Goal: Task Accomplishment & Management: Manage account settings

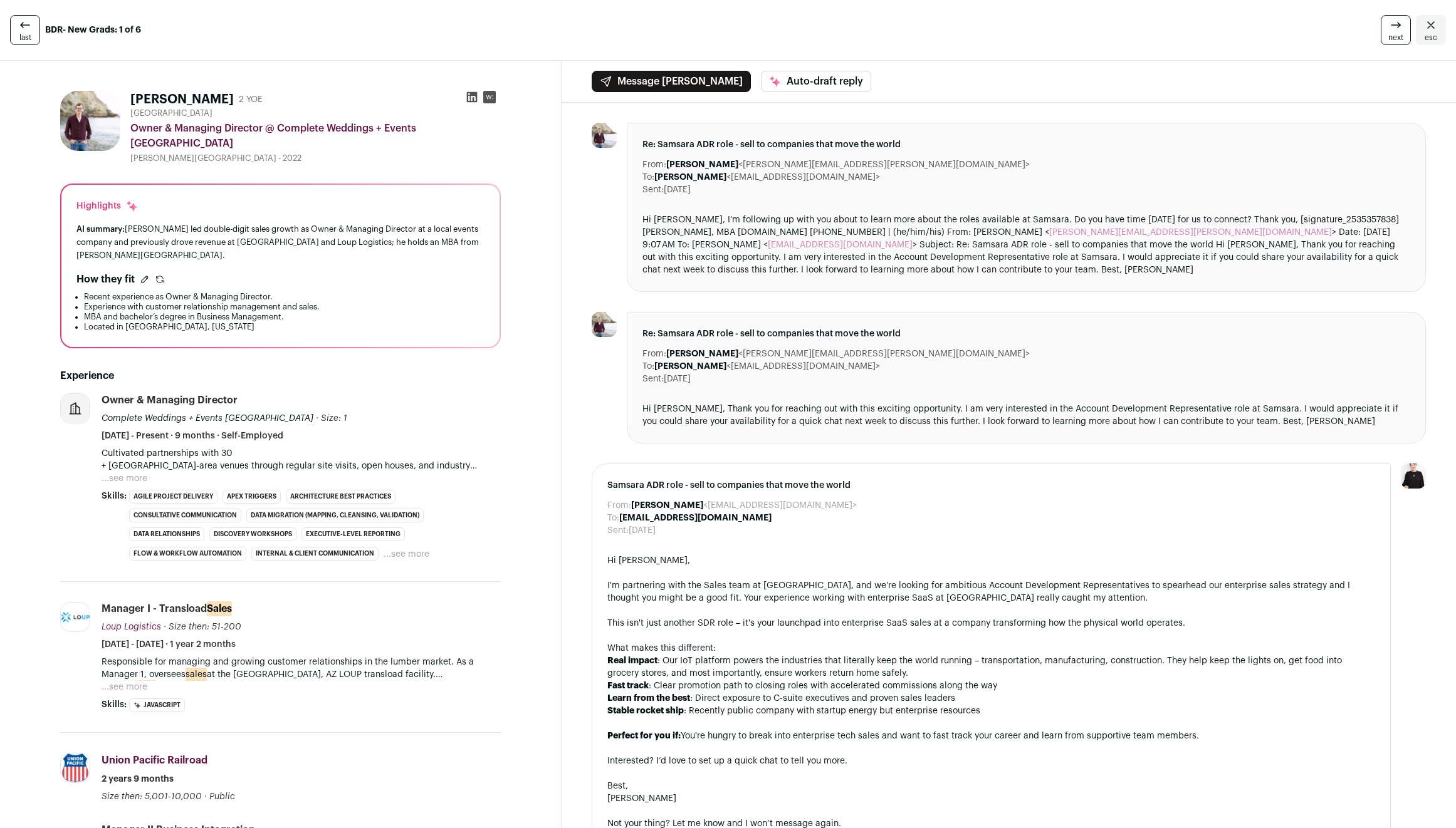
click at [20, 25] on icon at bounding box center [25, 25] width 9 height 6
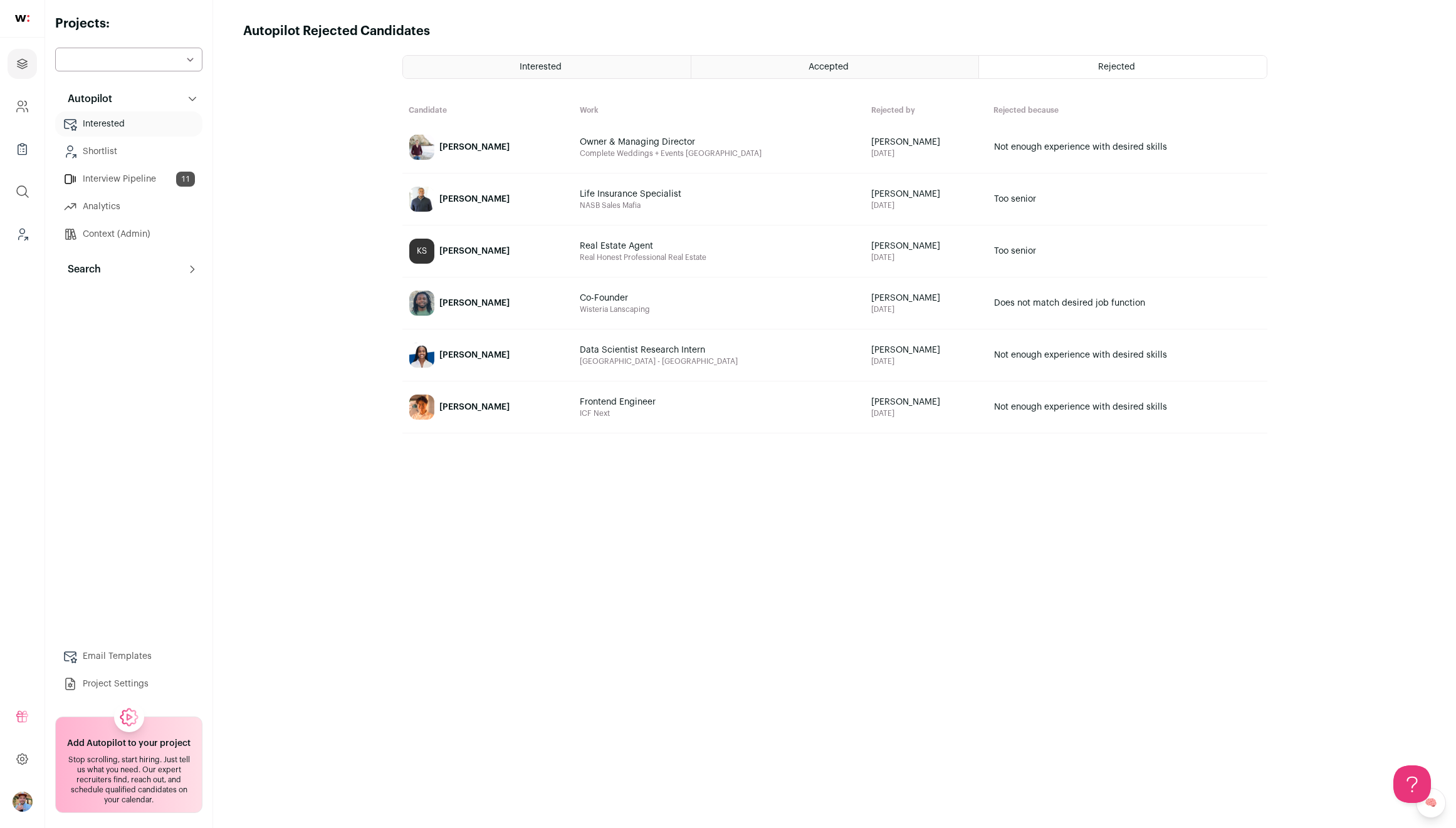
click at [804, 64] on div "Accepted" at bounding box center [835, 67] width 287 height 23
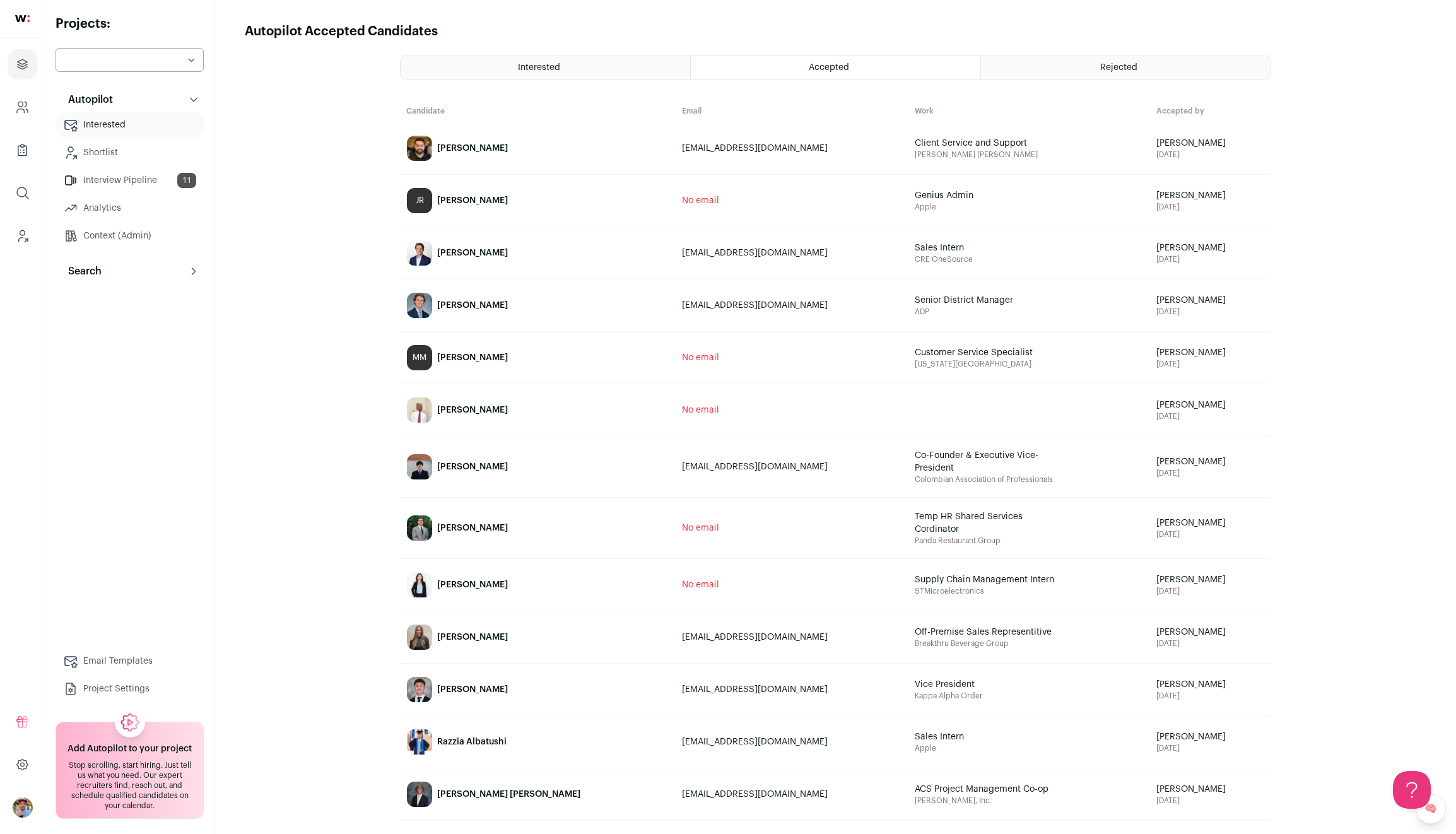
click at [558, 66] on span "Interested" at bounding box center [539, 67] width 43 height 9
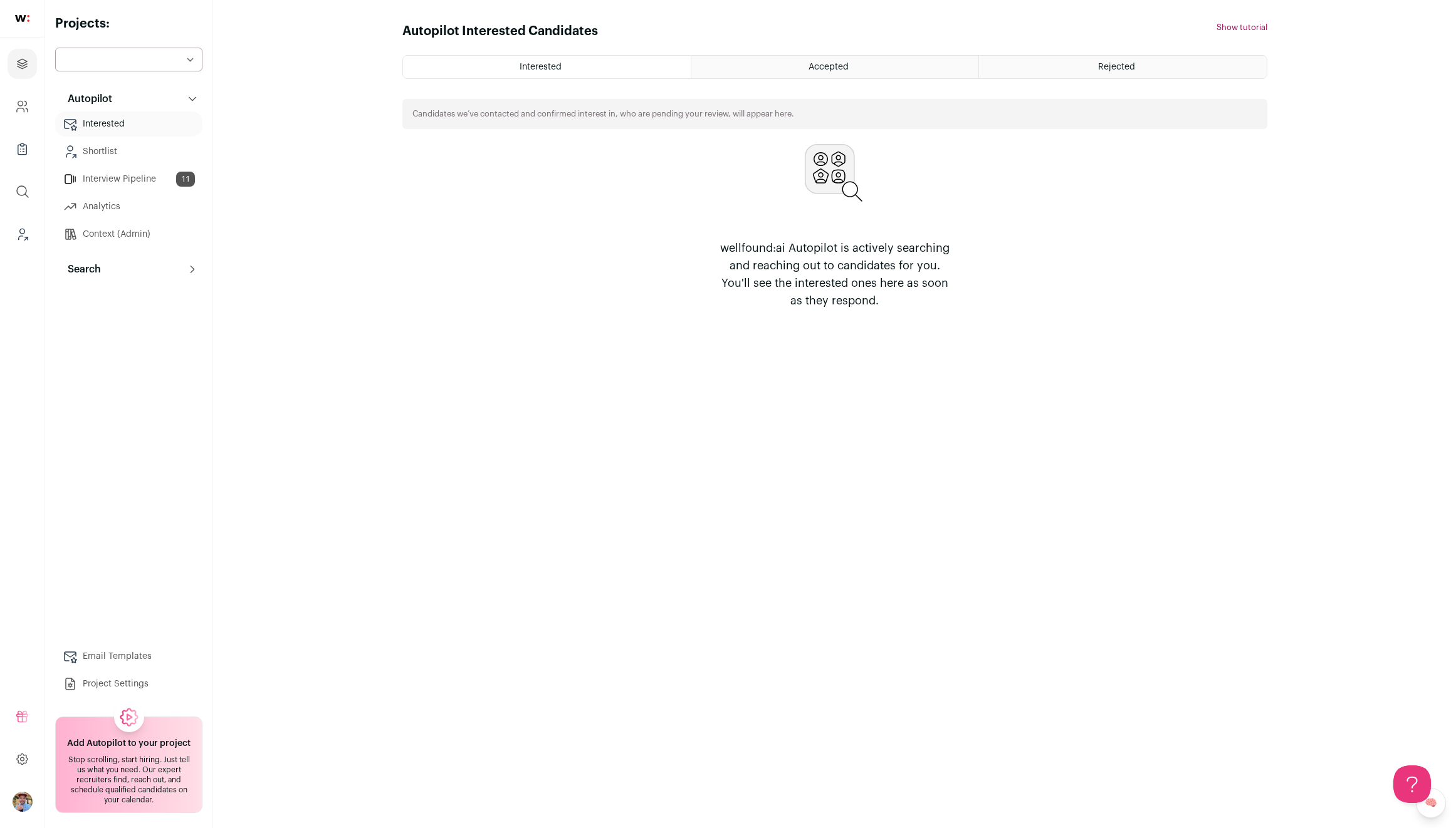
click at [813, 73] on div "Accepted" at bounding box center [835, 67] width 287 height 23
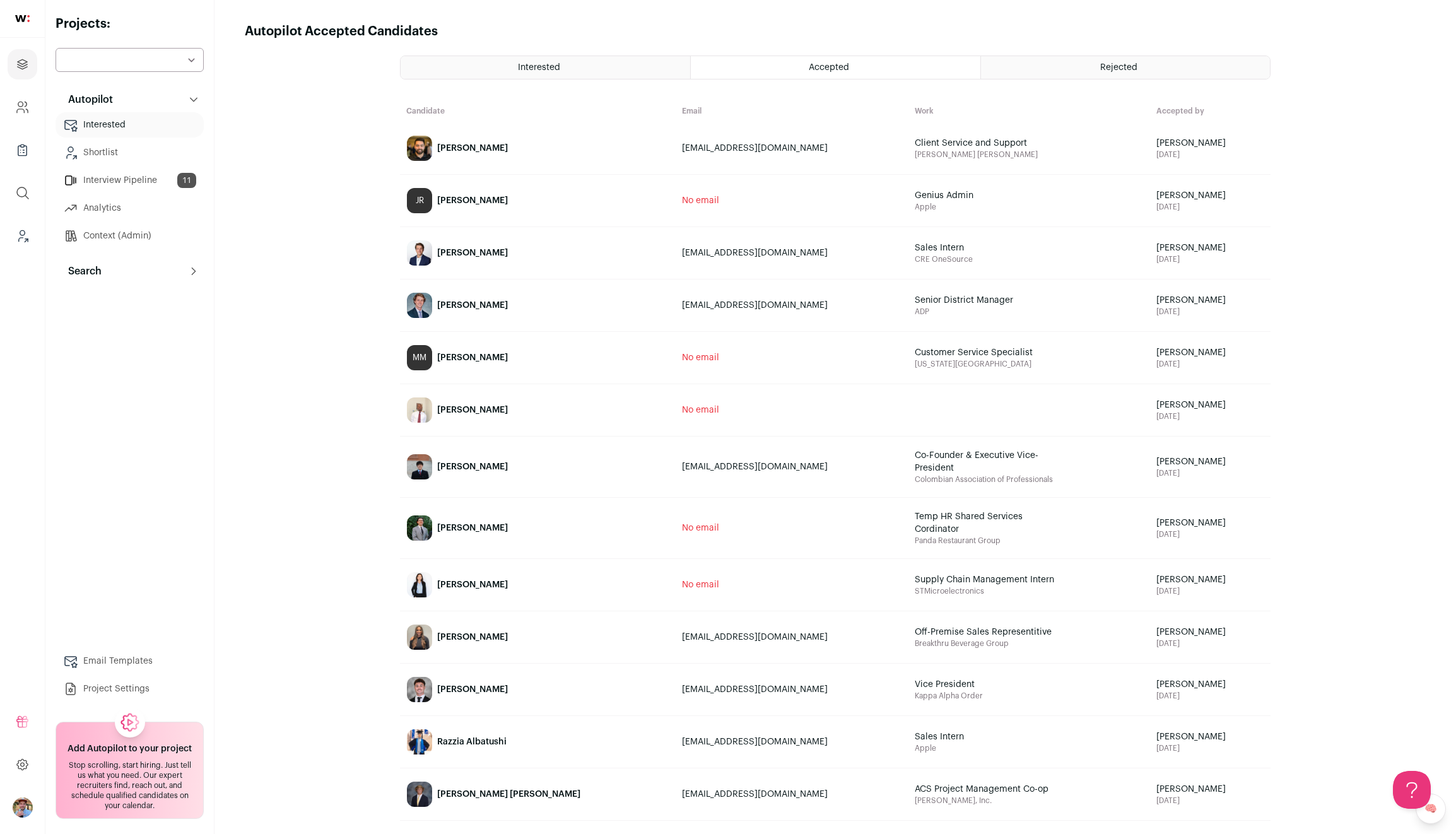
click at [514, 159] on link "Jorden Morales" at bounding box center [538, 148] width 274 height 51
click at [127, 171] on link "Interview Pipeline 11" at bounding box center [130, 180] width 148 height 25
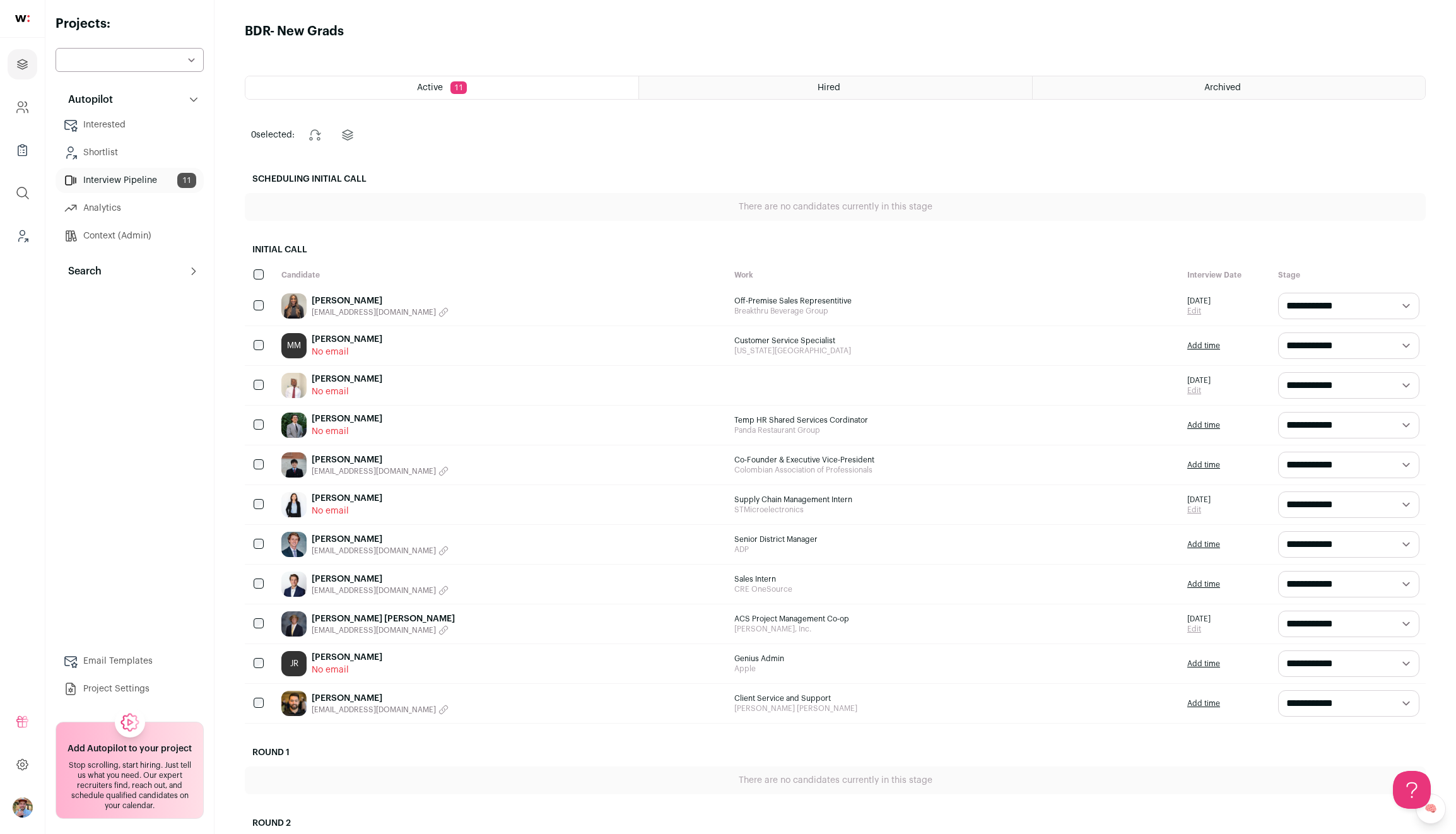
click at [481, 311] on div "Hannah Higgins hannahhiggins1@yahoo.com" at bounding box center [501, 306] width 453 height 39
click at [358, 294] on div "Hannah Higgins hannahhiggins1@yahoo.com" at bounding box center [501, 306] width 453 height 39
click at [358, 299] on link "Hannah Higgins" at bounding box center [380, 300] width 137 height 12
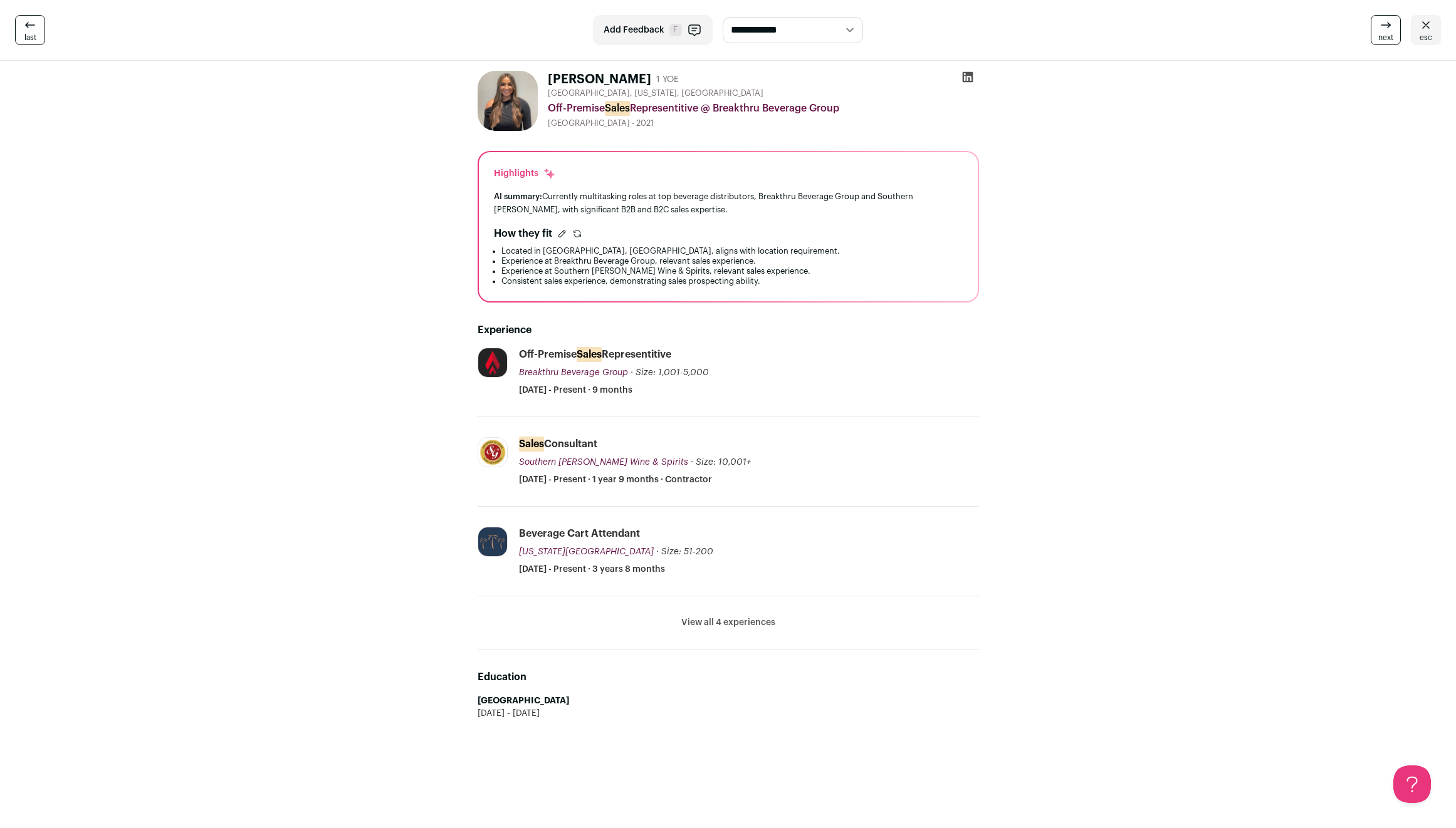
click at [623, 31] on span "Add Feedback" at bounding box center [634, 30] width 61 height 12
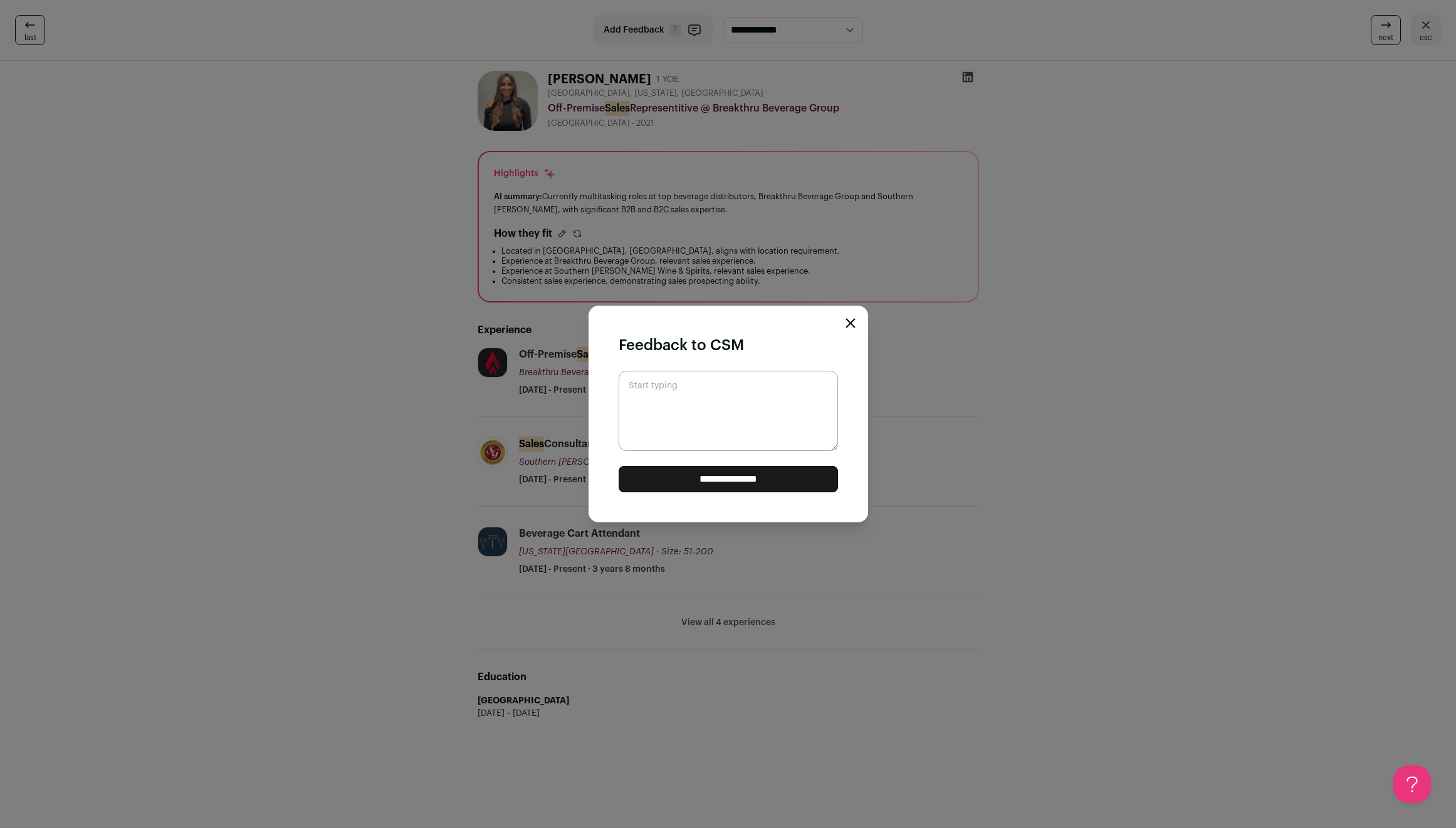
click at [847, 323] on icon "Close modal" at bounding box center [850, 323] width 10 height 10
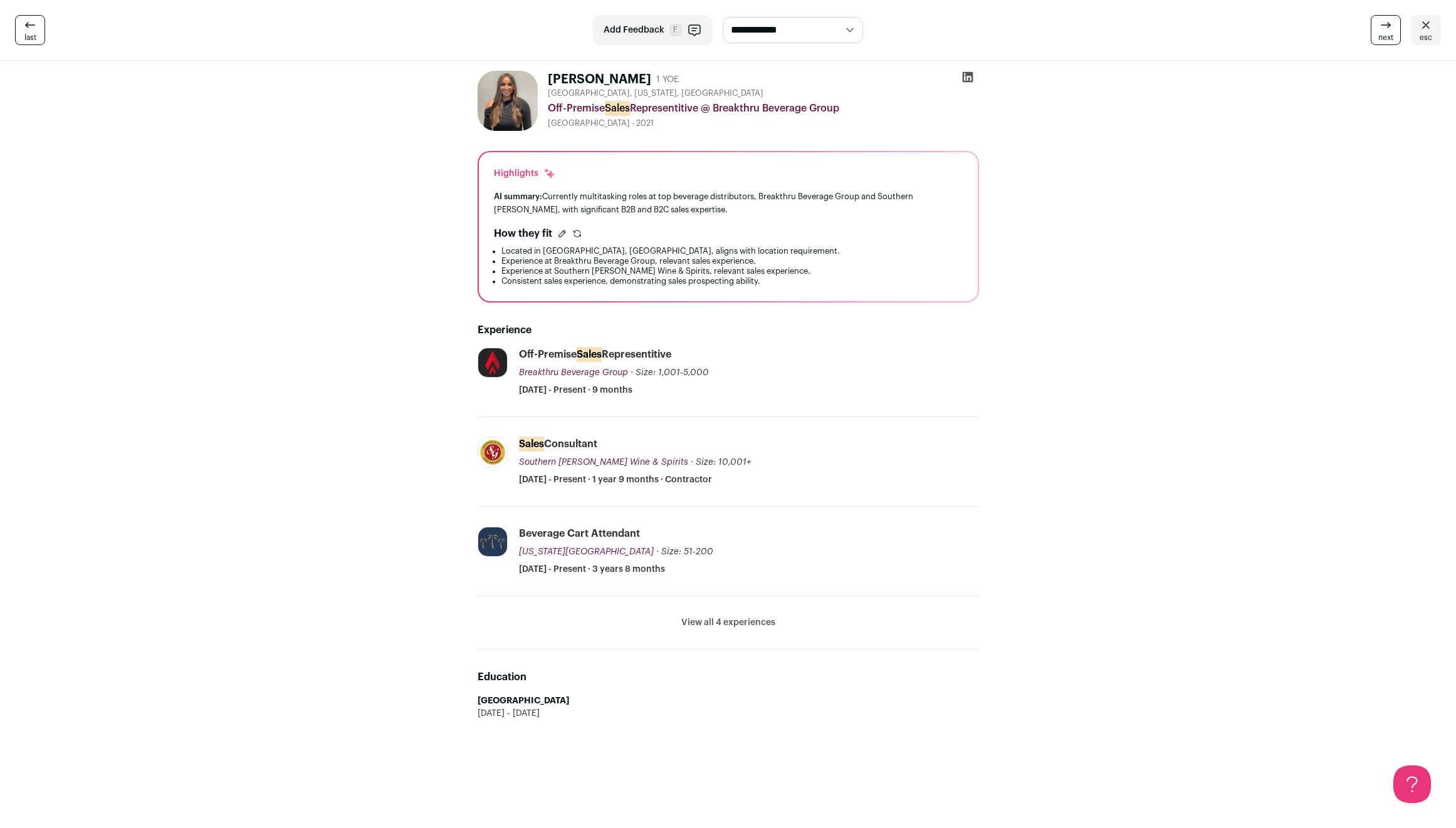
click at [853, 28] on select "**********" at bounding box center [793, 30] width 141 height 26
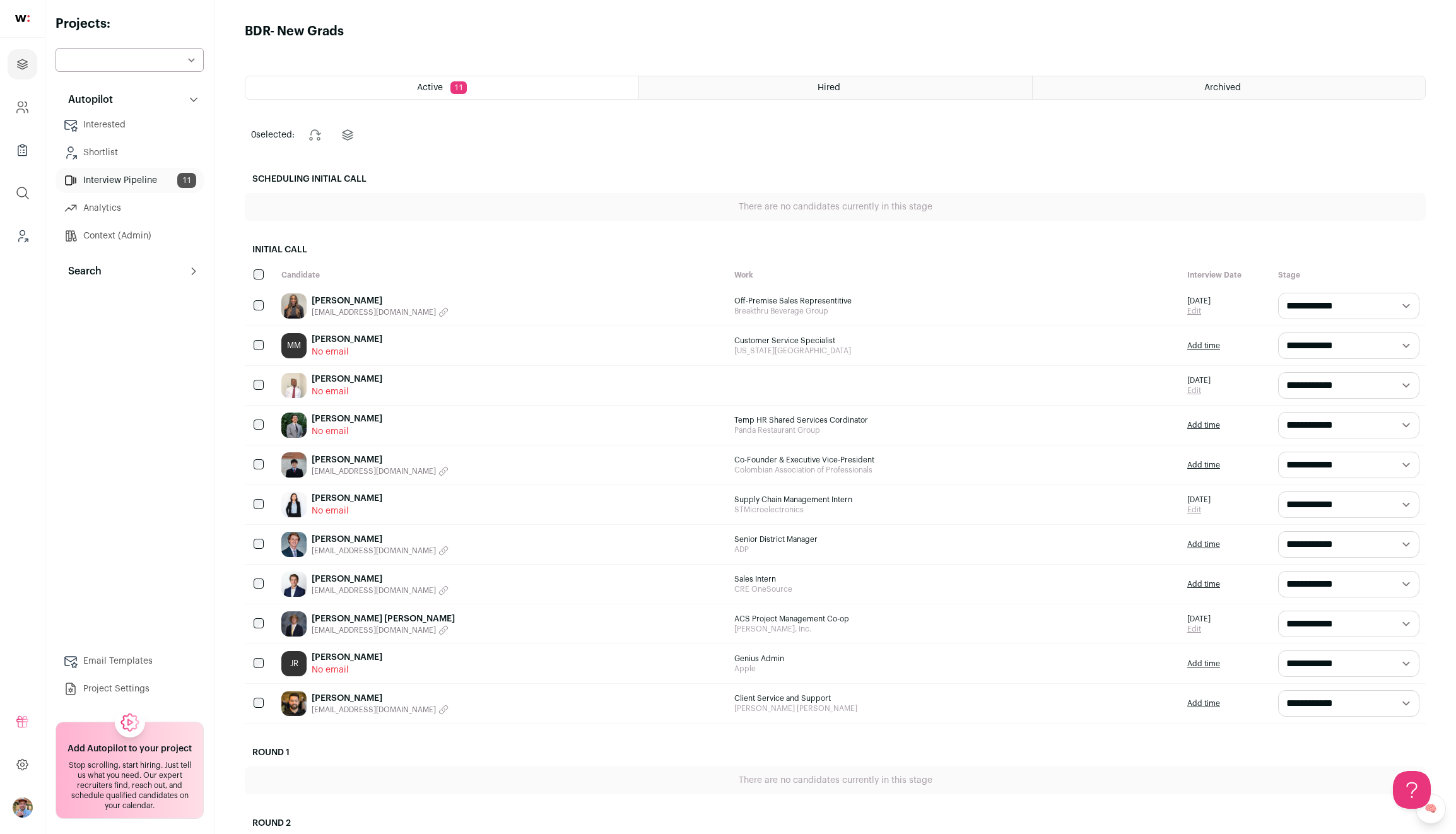
click at [322, 455] on link "Juan Rivera" at bounding box center [380, 460] width 137 height 12
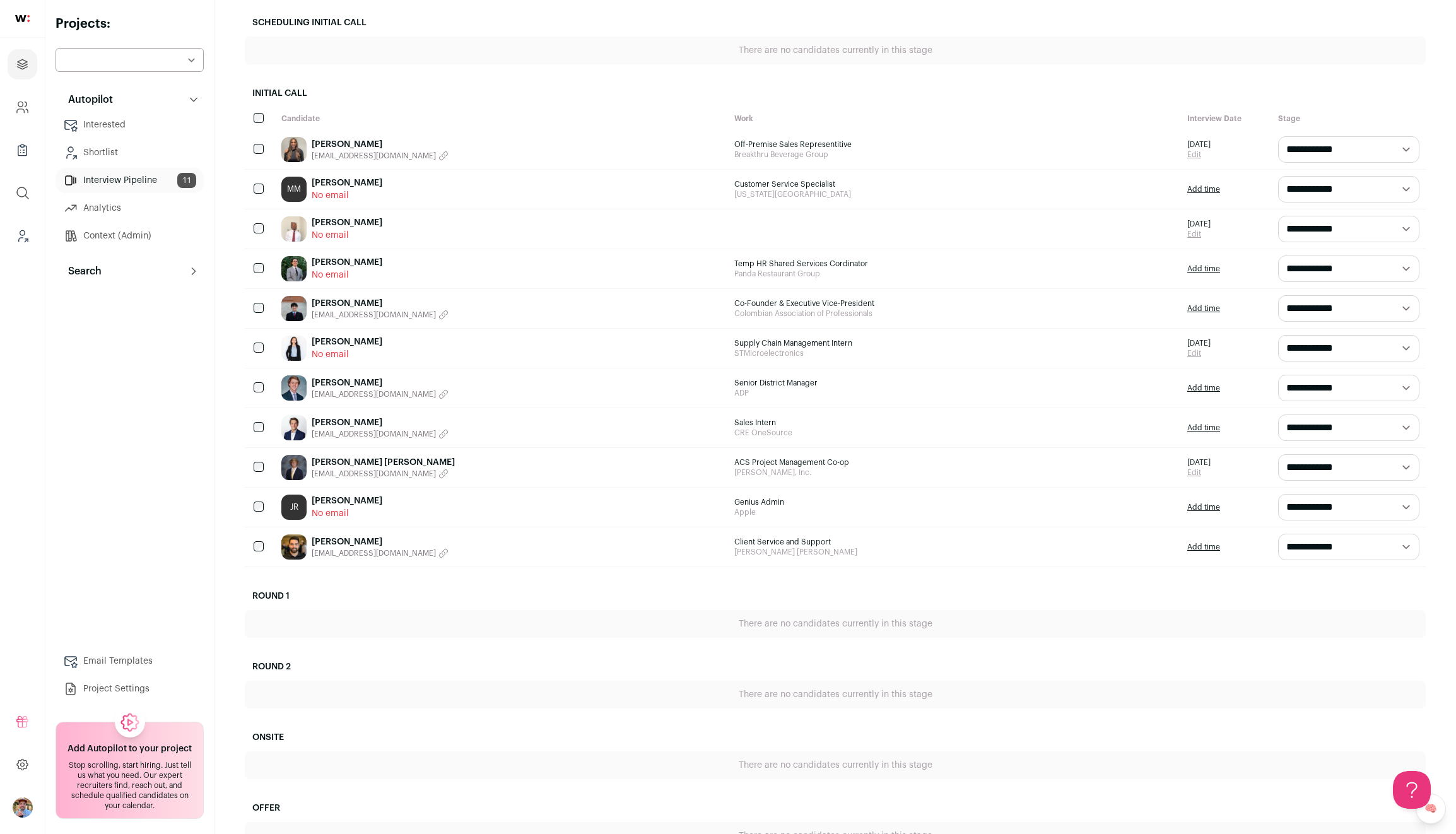
click at [102, 155] on link "Shortlist" at bounding box center [130, 152] width 148 height 25
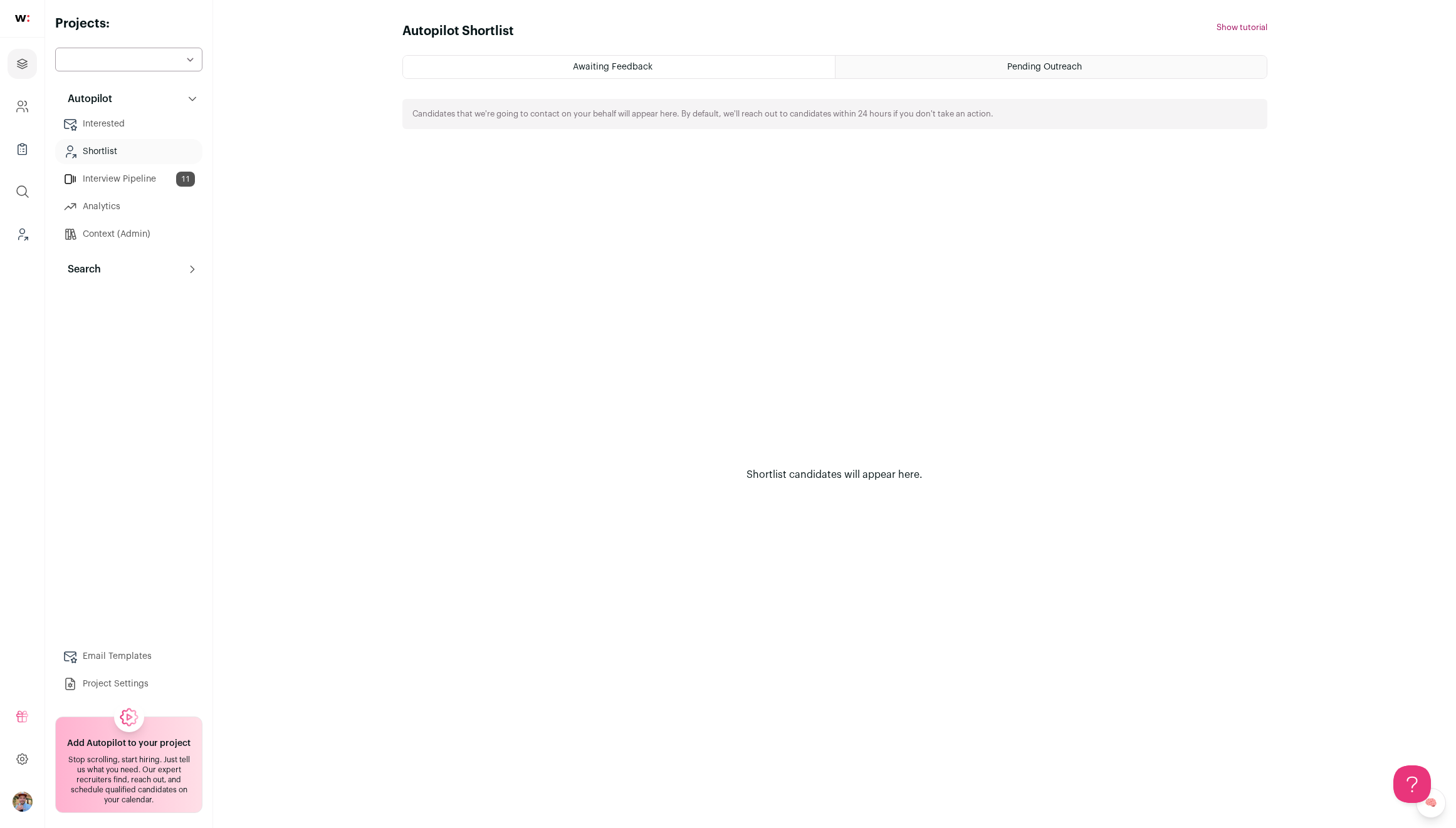
click at [609, 71] on span "Awaiting Feedback" at bounding box center [612, 67] width 79 height 9
click at [1026, 71] on span "Pending Outreach" at bounding box center [1044, 67] width 74 height 9
click at [103, 197] on link "Analytics" at bounding box center [129, 207] width 147 height 25
click at [107, 200] on link "Analytics" at bounding box center [129, 207] width 147 height 25
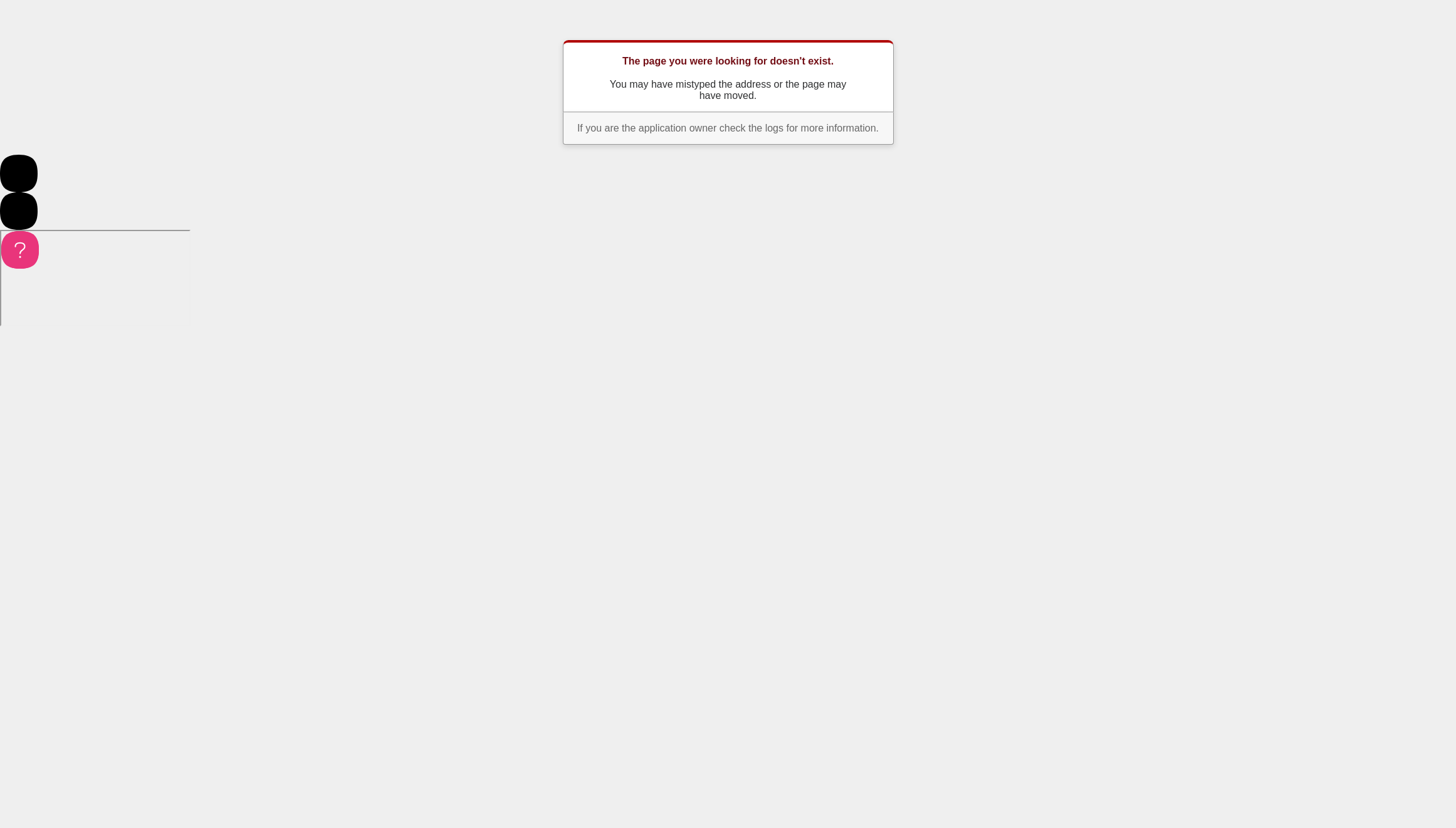
click at [23, 183] on icon at bounding box center [19, 174] width 38 height 38
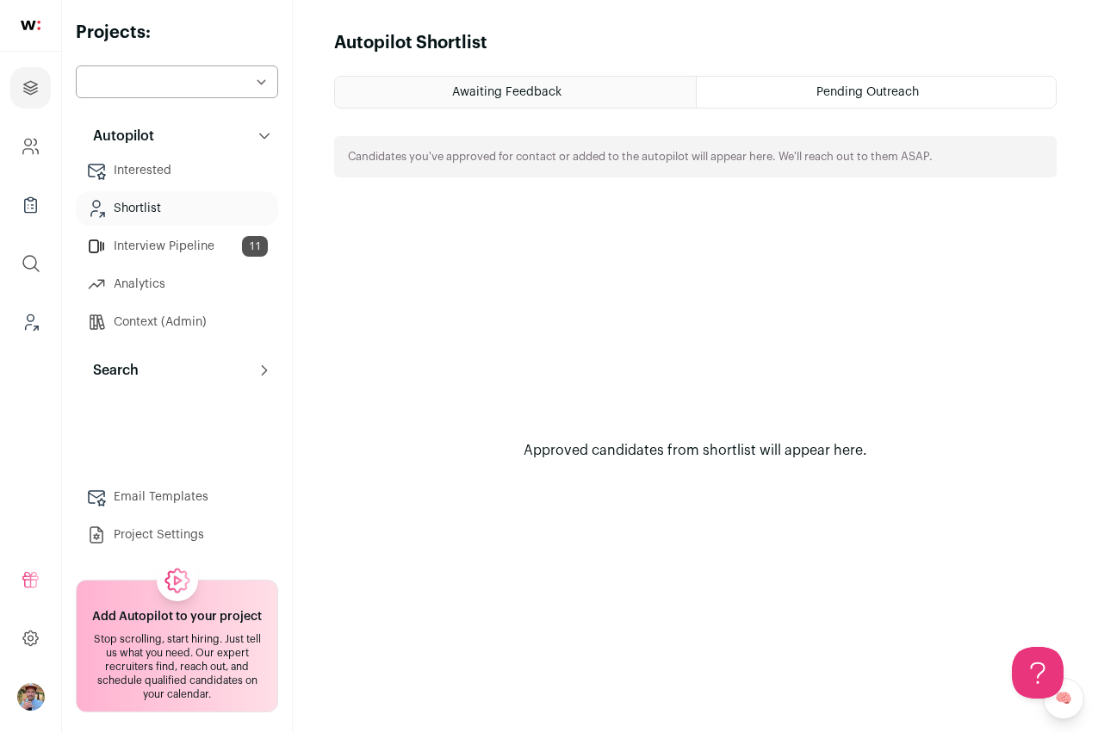
click at [258, 80] on select at bounding box center [177, 81] width 202 height 33
click at [263, 73] on select at bounding box center [177, 81] width 202 height 33
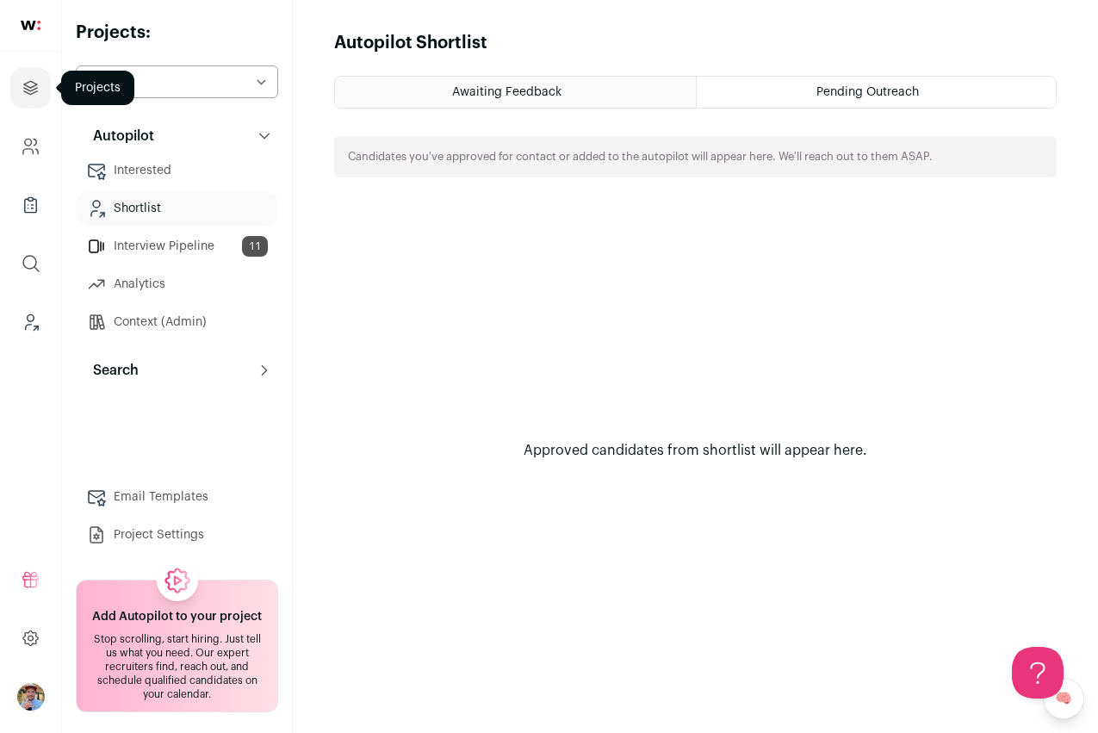
click at [34, 90] on icon "Projects" at bounding box center [31, 87] width 20 height 21
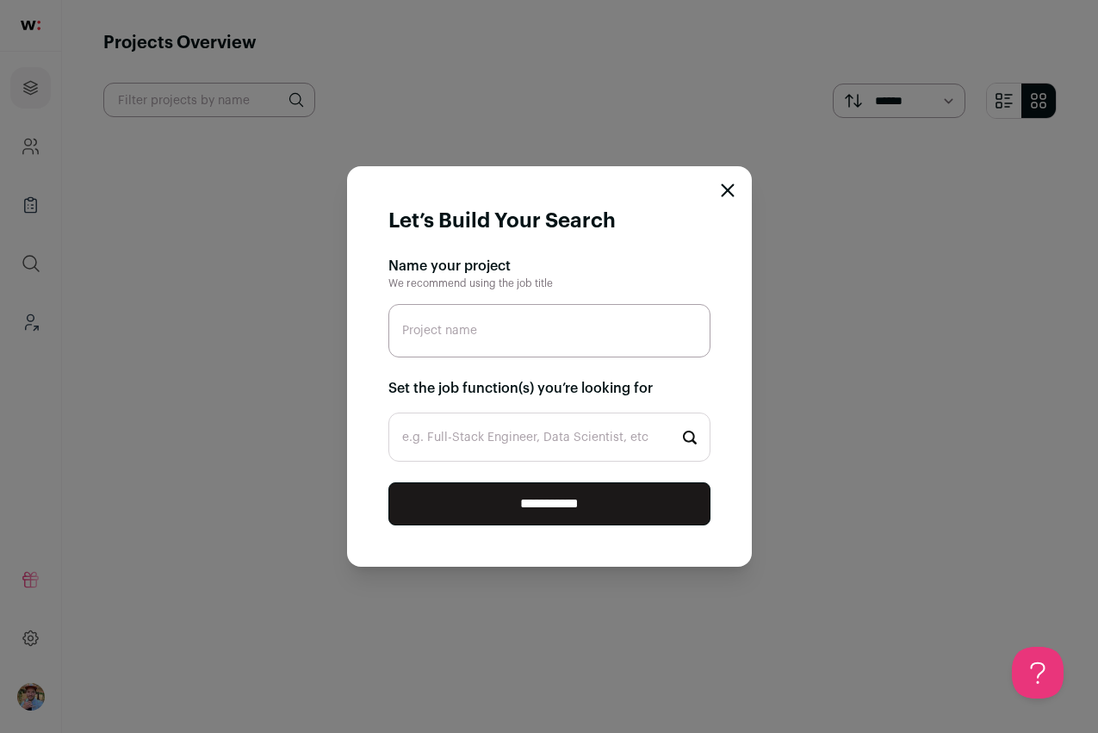
click at [569, 438] on input "e.g. Full-Stack Engineer, Data Scientist, etc" at bounding box center [549, 436] width 322 height 49
click at [728, 189] on icon "Close modal" at bounding box center [726, 190] width 11 height 11
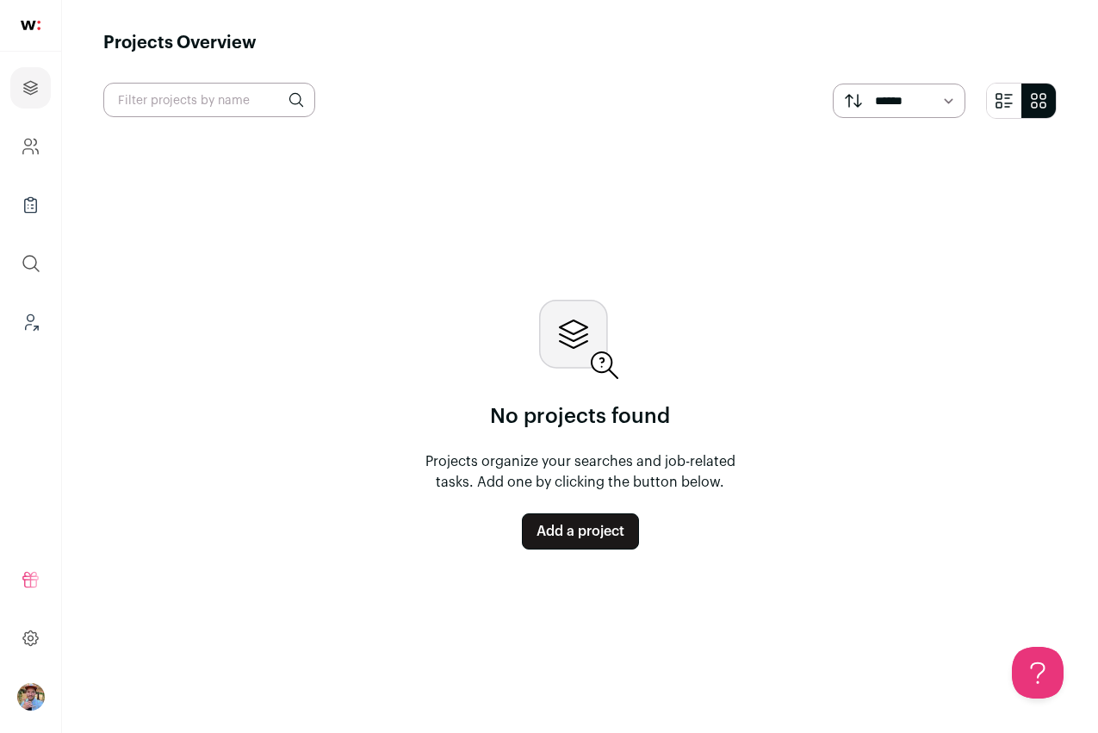
click at [913, 111] on select "****** *******" at bounding box center [898, 101] width 133 height 34
click at [31, 139] on icon "Company and ATS Settings" at bounding box center [31, 146] width 20 height 21
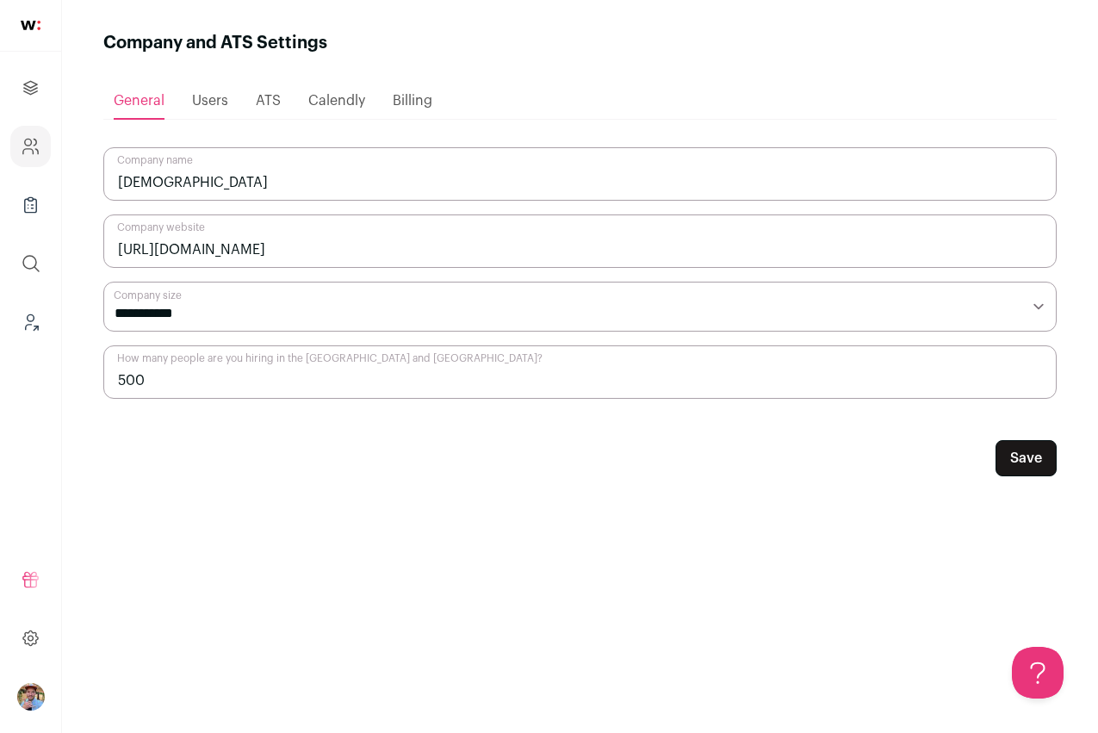
click at [208, 106] on span "Users" at bounding box center [210, 101] width 36 height 14
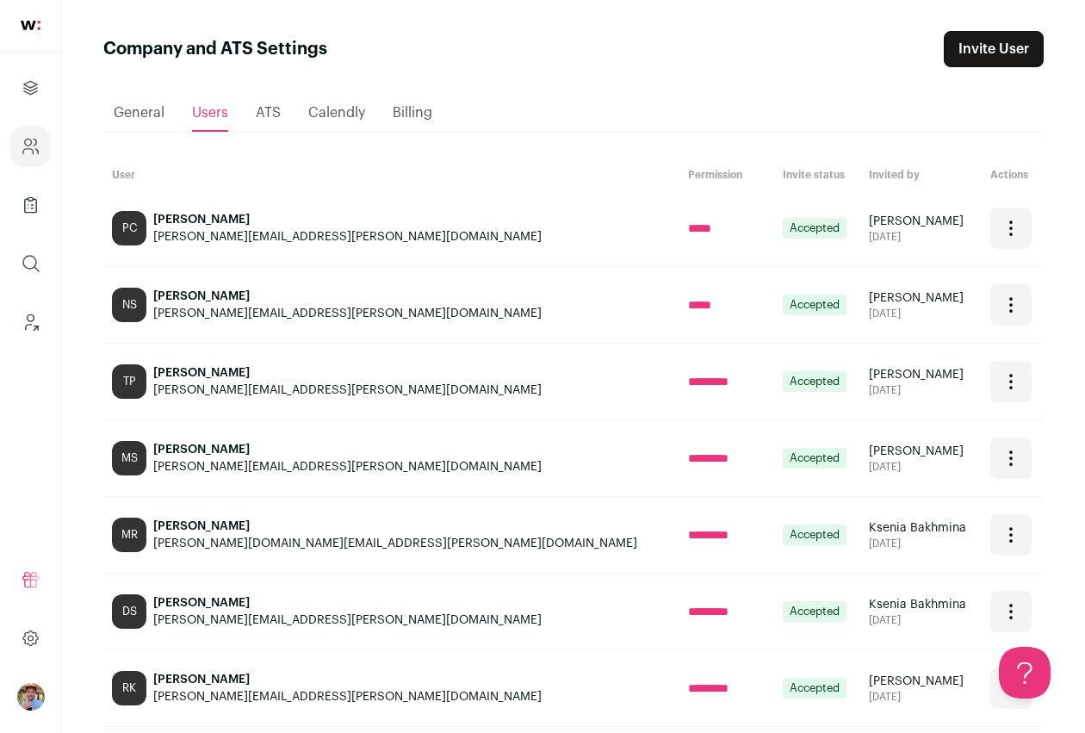
click at [269, 109] on span "ATS" at bounding box center [268, 113] width 25 height 14
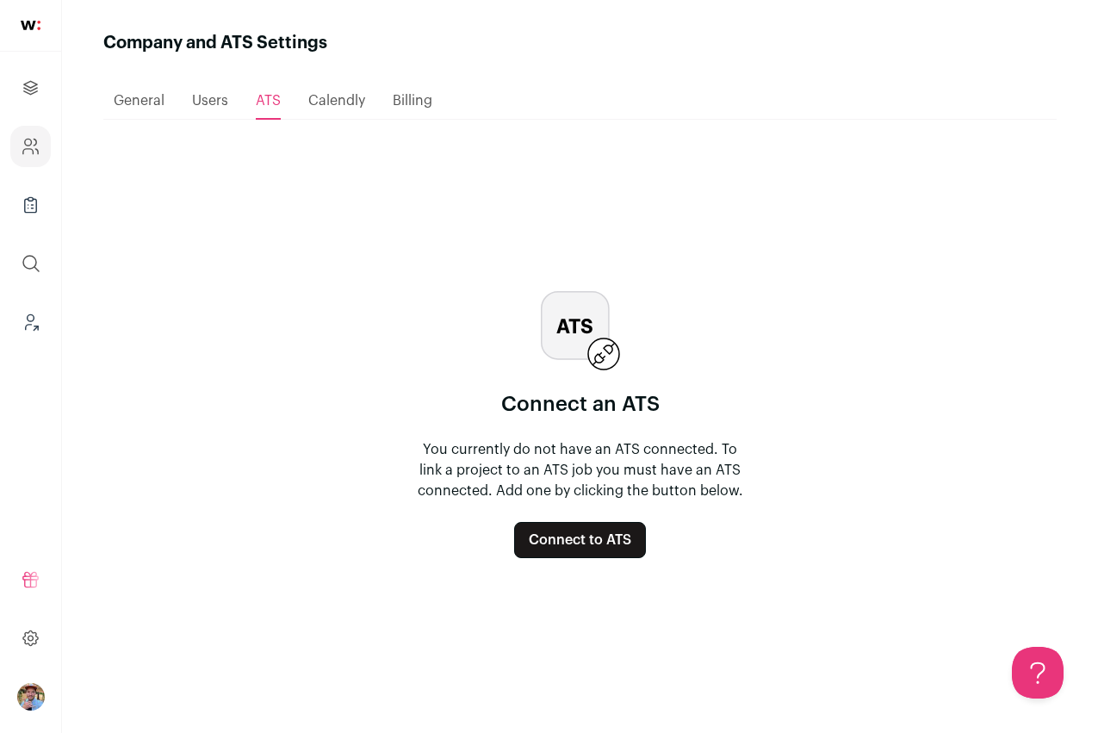
click at [341, 96] on span "Calendly" at bounding box center [336, 101] width 57 height 14
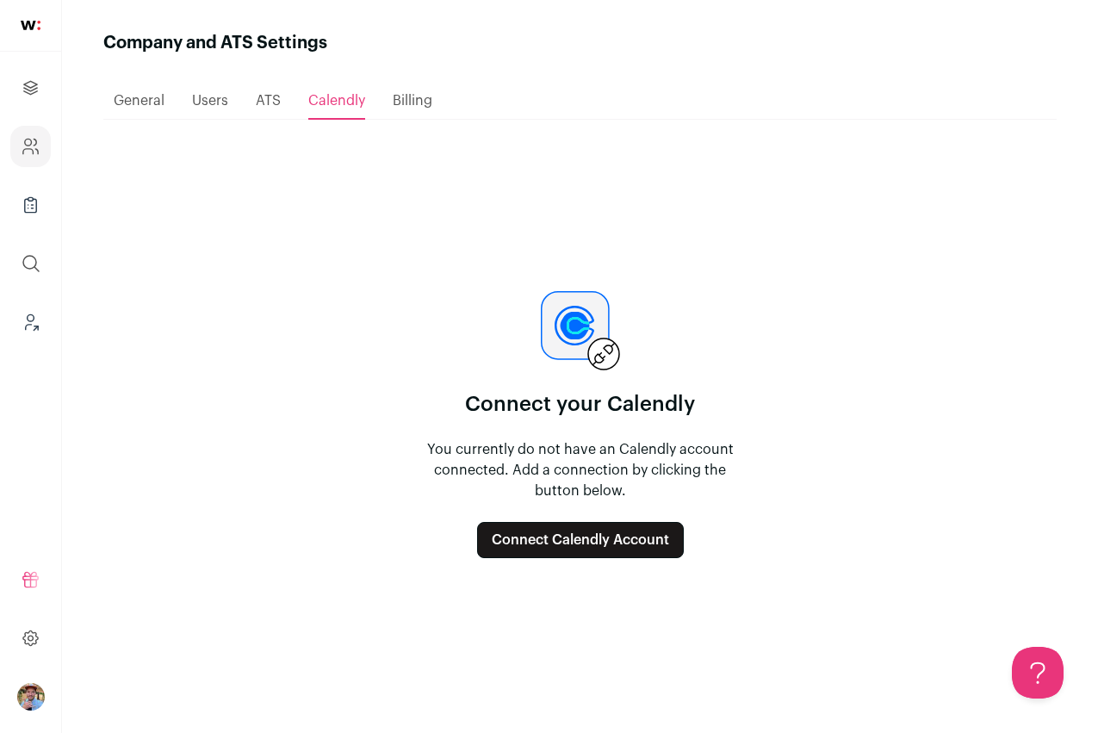
click at [420, 110] on div "Billing" at bounding box center [413, 101] width 40 height 34
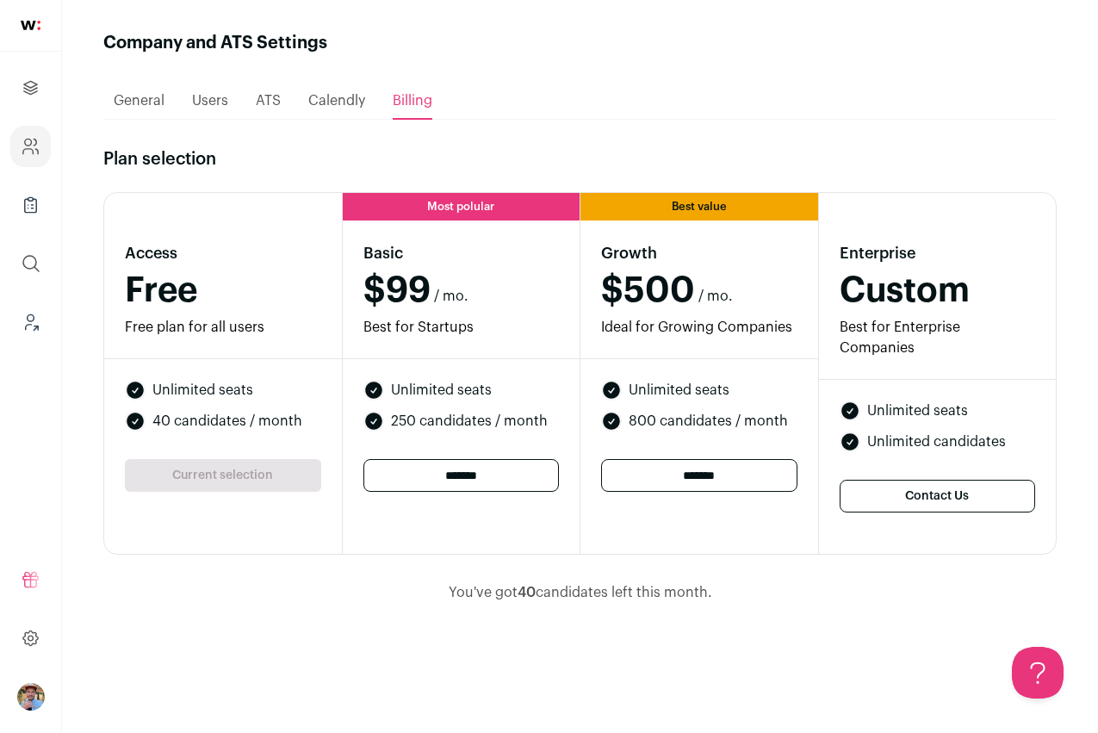
click at [216, 101] on span "Users" at bounding box center [210, 101] width 36 height 14
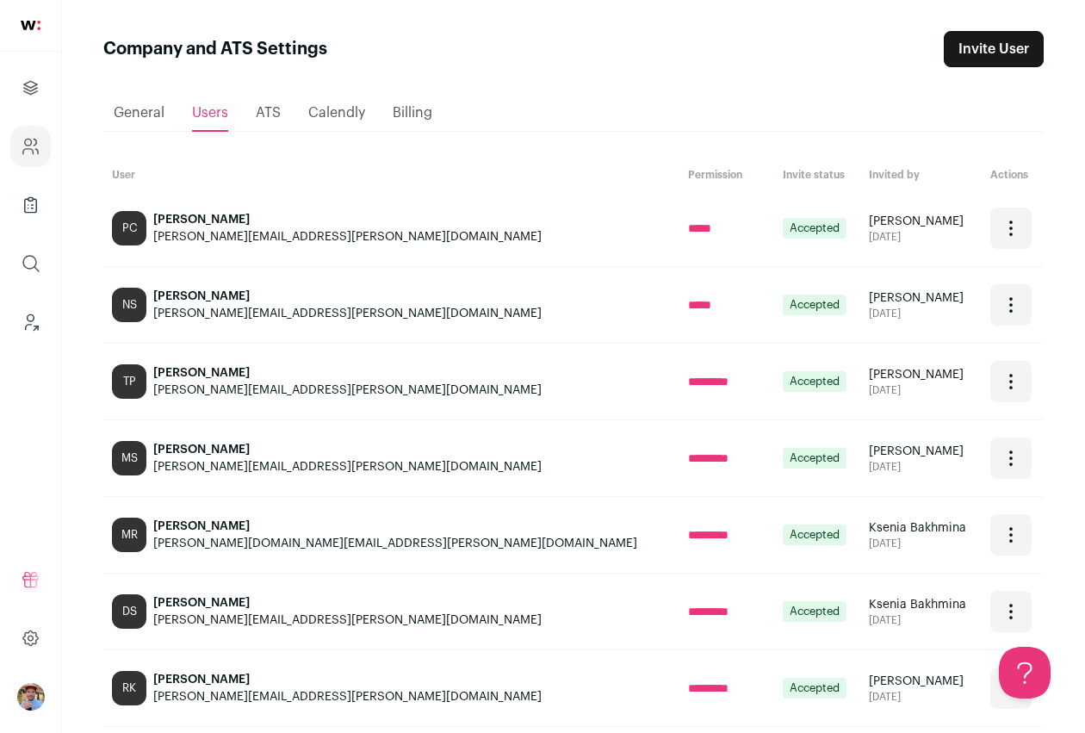
click at [999, 229] on div "Open dropdown" at bounding box center [1010, 227] width 41 height 41
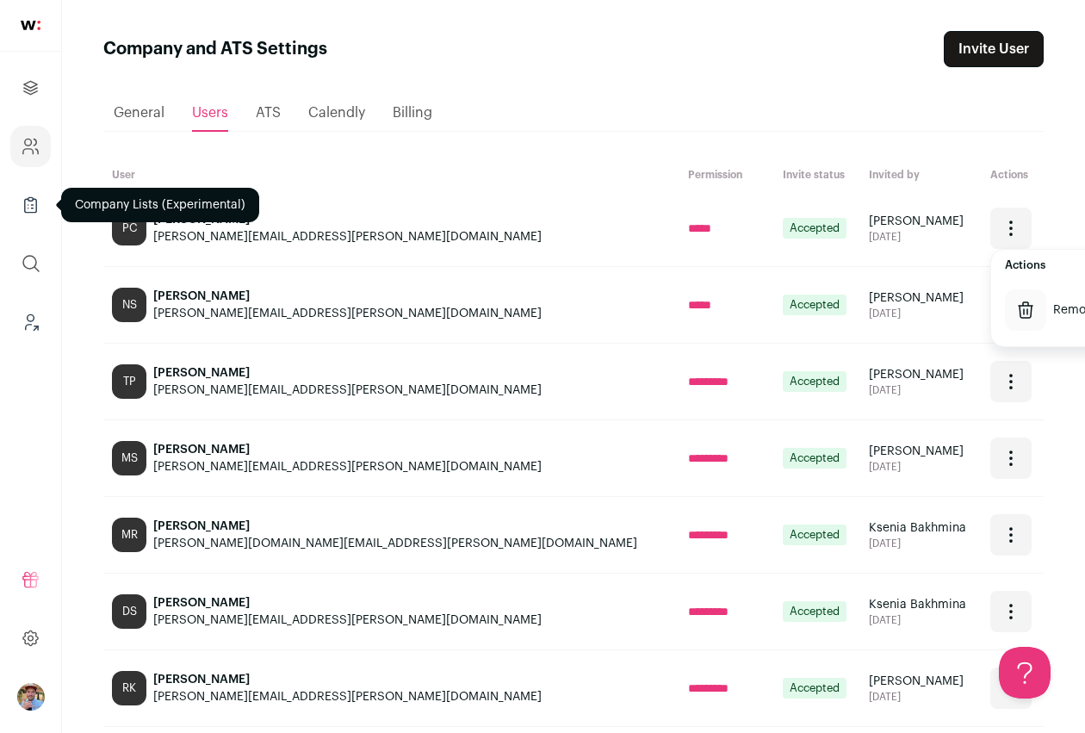
click at [29, 206] on icon "Company Lists" at bounding box center [31, 205] width 20 height 21
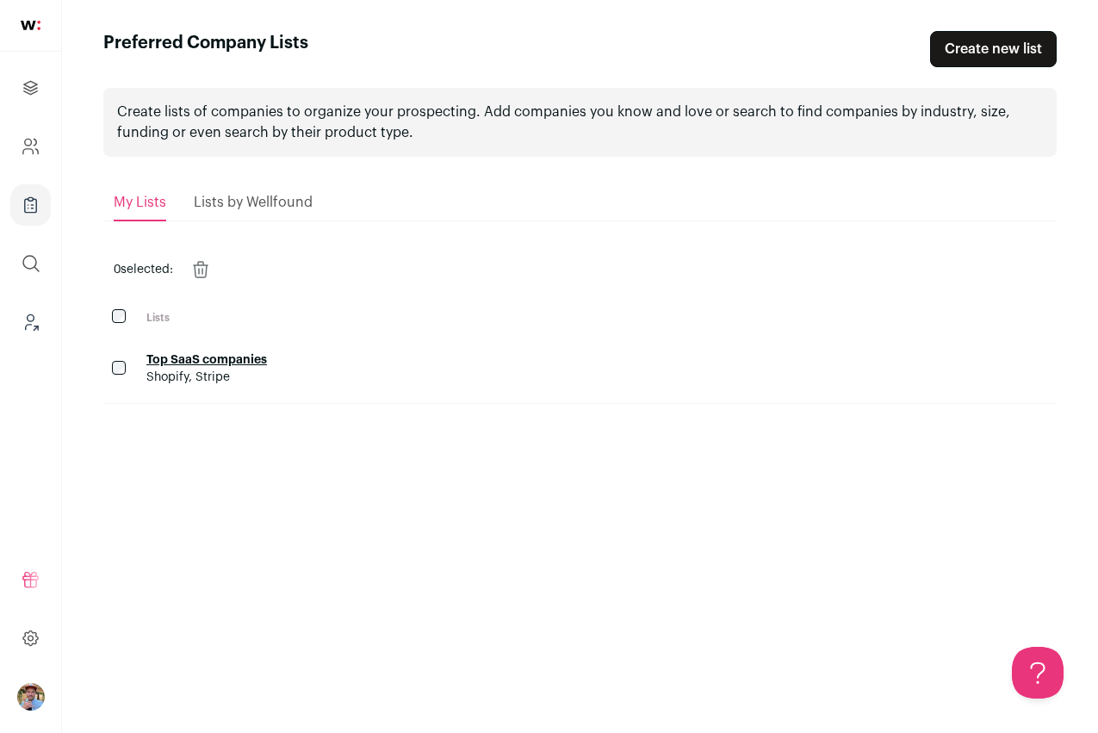
click at [990, 45] on link "Create new list" at bounding box center [993, 49] width 127 height 36
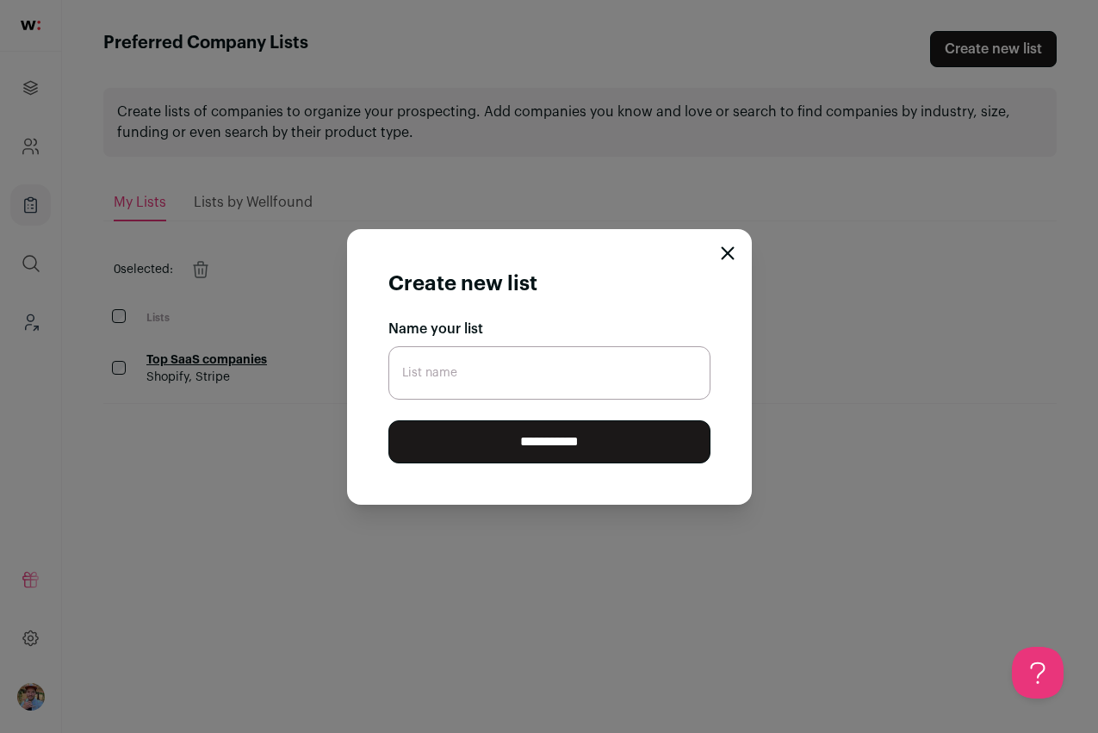
click at [727, 254] on icon "Close modal" at bounding box center [726, 252] width 11 height 11
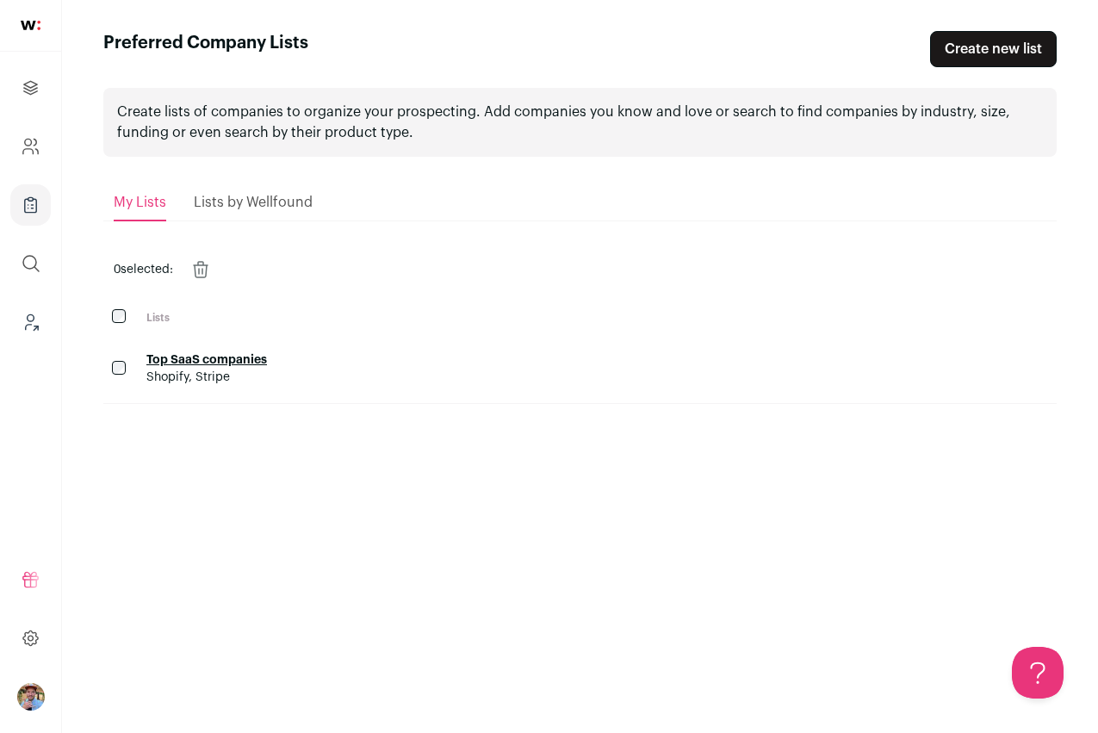
click at [266, 192] on div "Lists by Wellfound" at bounding box center [253, 202] width 119 height 34
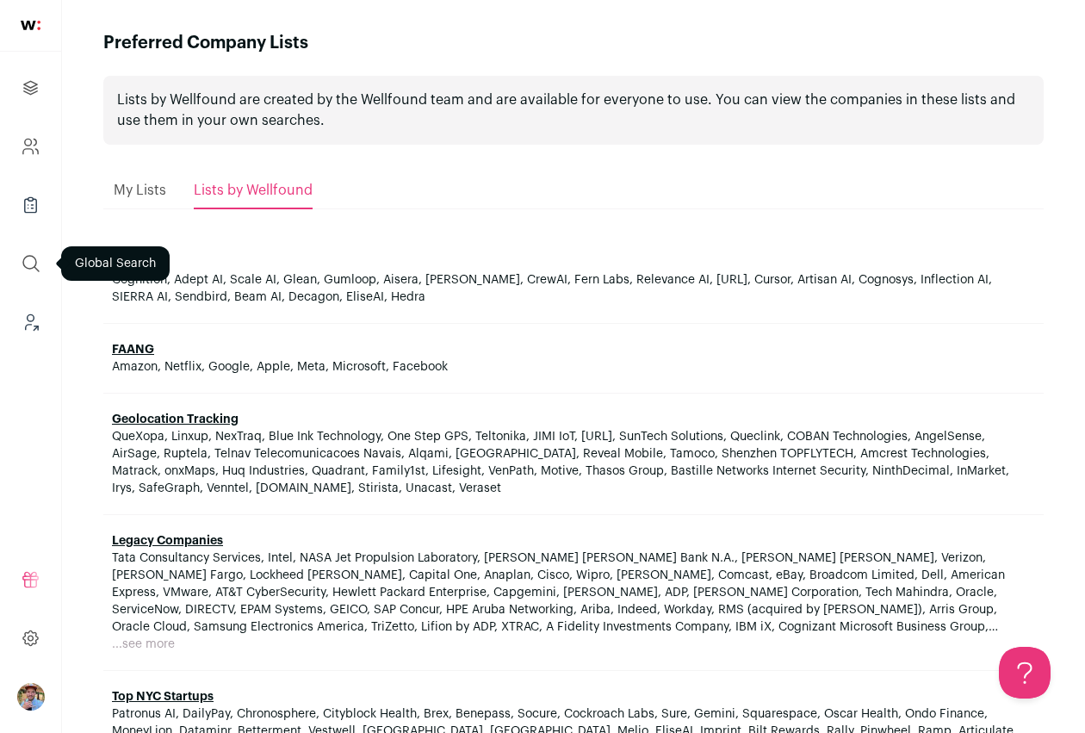
click at [34, 262] on icon "submit" at bounding box center [31, 263] width 21 height 21
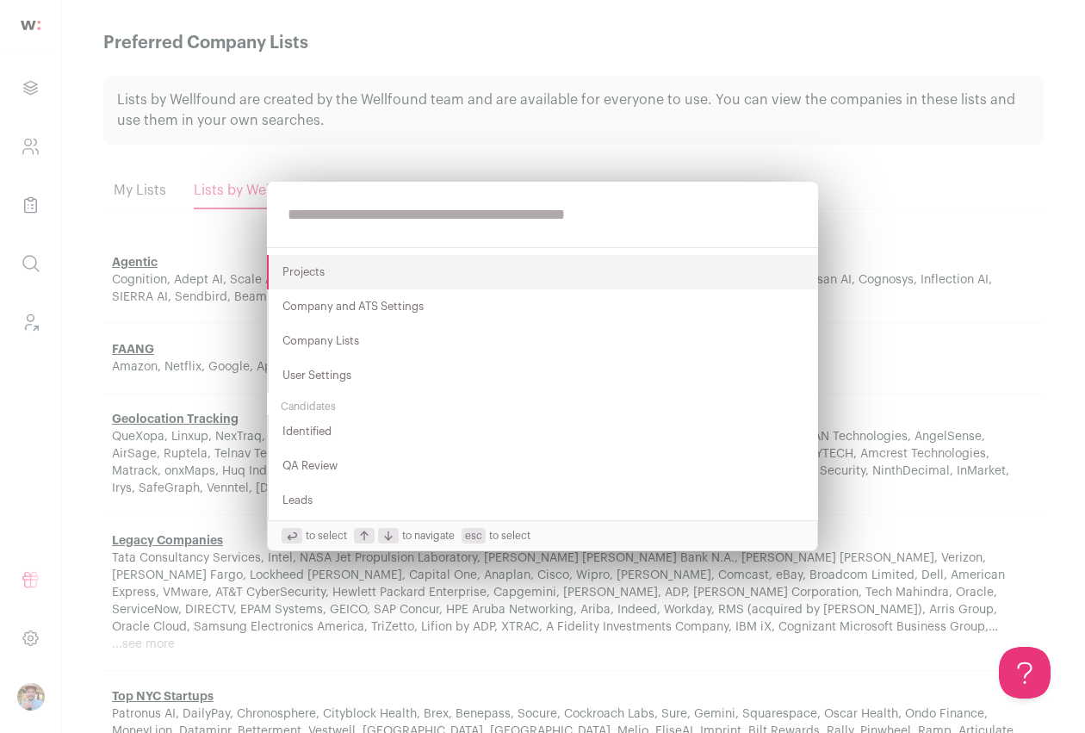
click at [30, 318] on div "Projects Company and ATS Settings Company Lists User Settings Candidates Identi…" at bounding box center [542, 366] width 1085 height 733
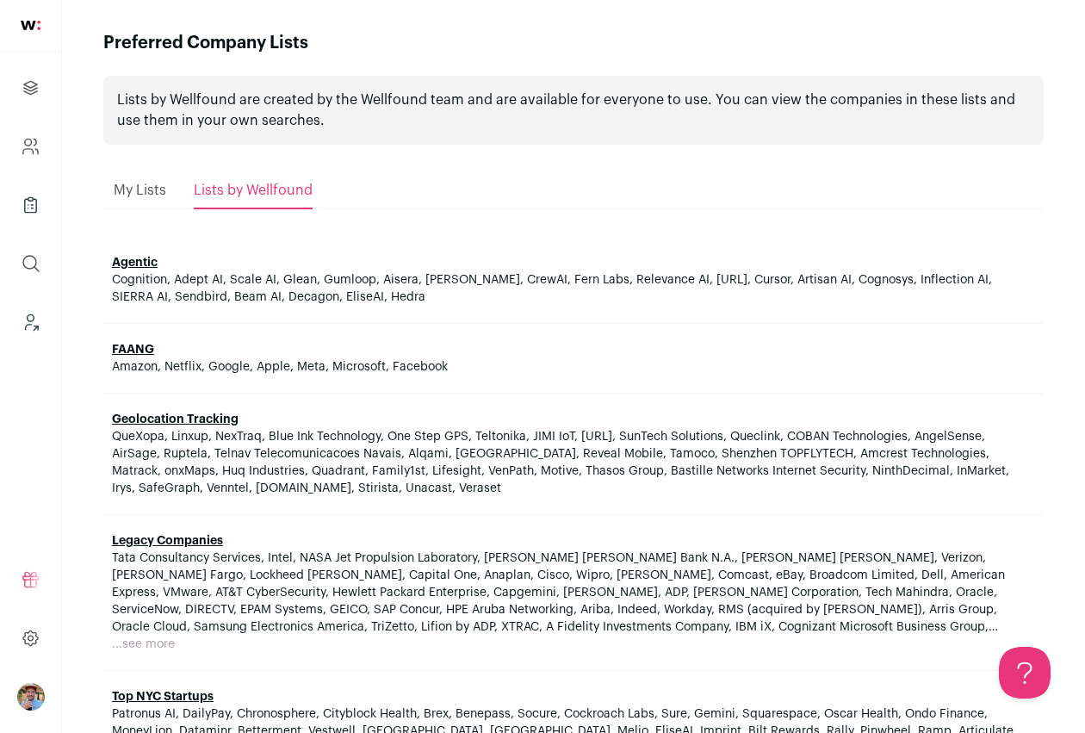
click at [30, 318] on icon "Leads (Backoffice)" at bounding box center [31, 322] width 20 height 21
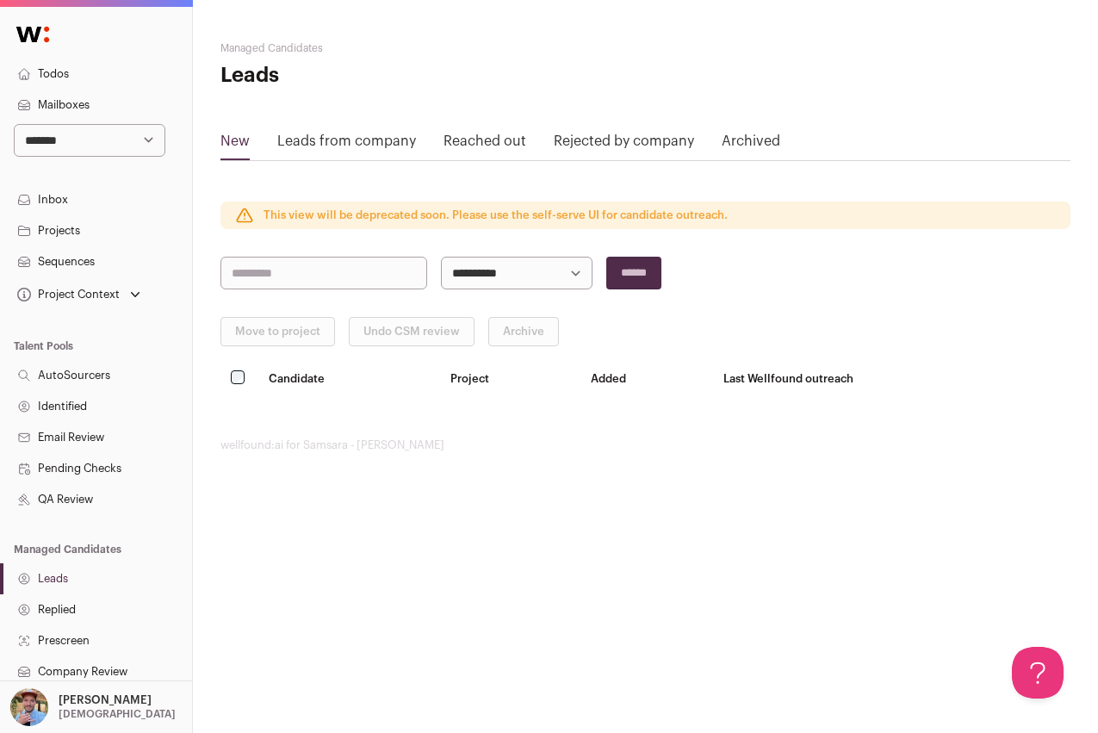
click at [555, 282] on select "**********" at bounding box center [517, 273] width 152 height 33
click at [441, 257] on select "**********" at bounding box center [517, 273] width 152 height 33
click at [112, 145] on select "**********" at bounding box center [90, 140] width 152 height 33
select select "*"
click at [14, 124] on select "**********" at bounding box center [90, 140] width 152 height 33
